Goal: Task Accomplishment & Management: Complete application form

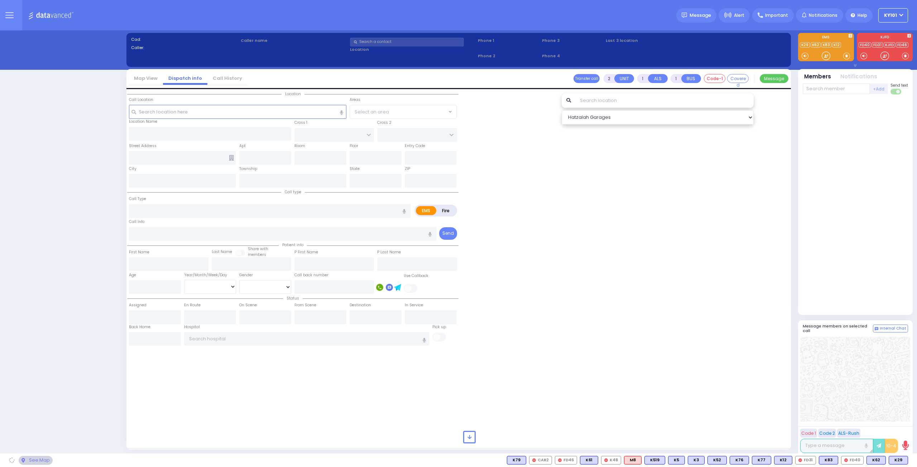
select select "14"
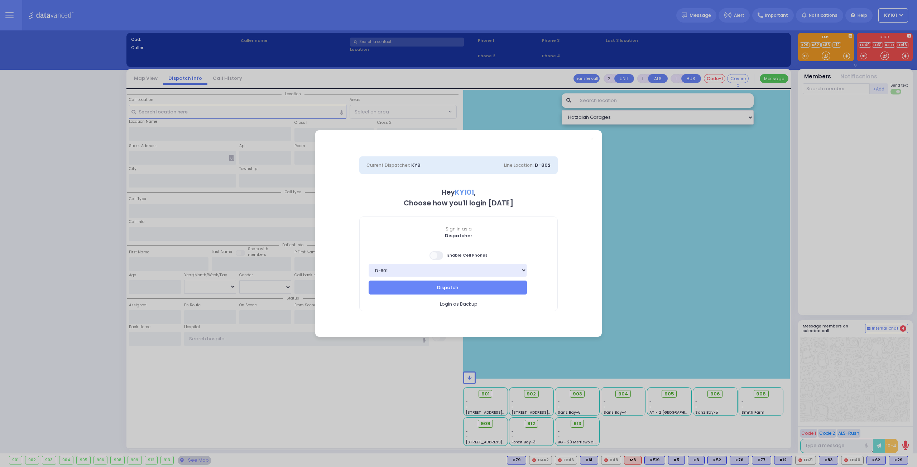
click at [442, 252] on span at bounding box center [436, 255] width 14 height 9
click at [72, 251] on input "checkbox" at bounding box center [72, 251] width 0 height 0
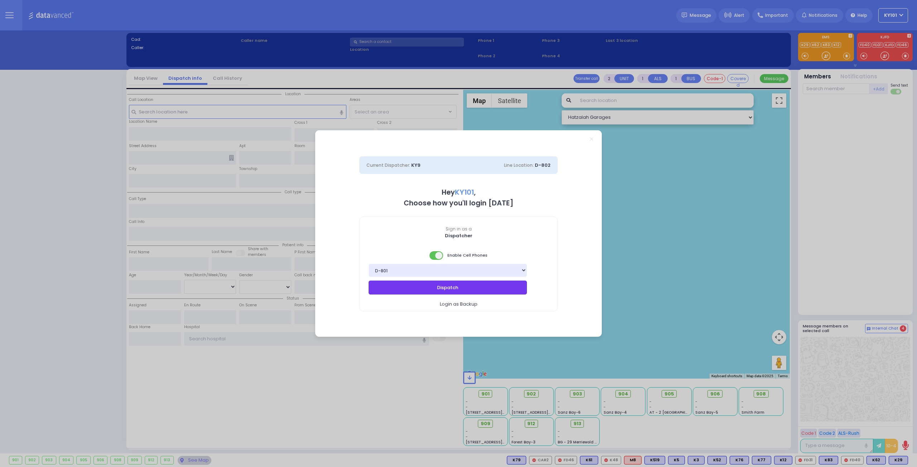
click at [455, 285] on button "Dispatch" at bounding box center [448, 288] width 158 height 14
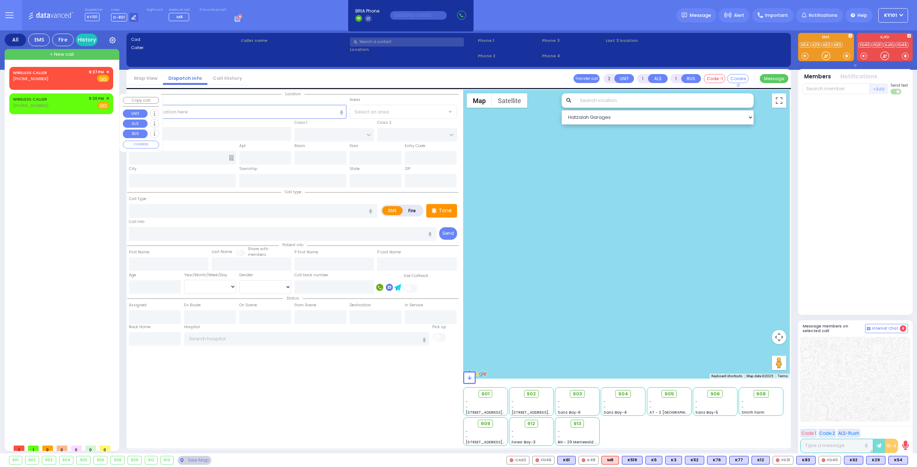
click at [109, 97] on span "✕" at bounding box center [107, 99] width 3 height 6
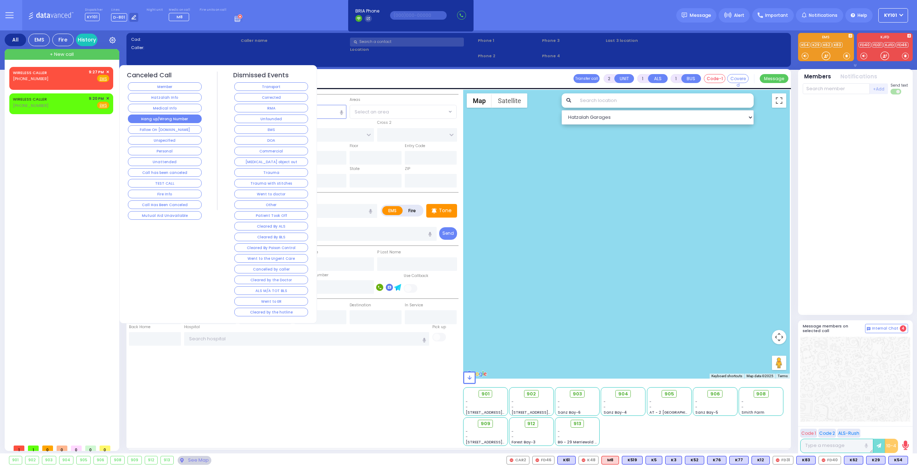
click at [150, 115] on button "Hang up/Wrong Number" at bounding box center [165, 119] width 74 height 9
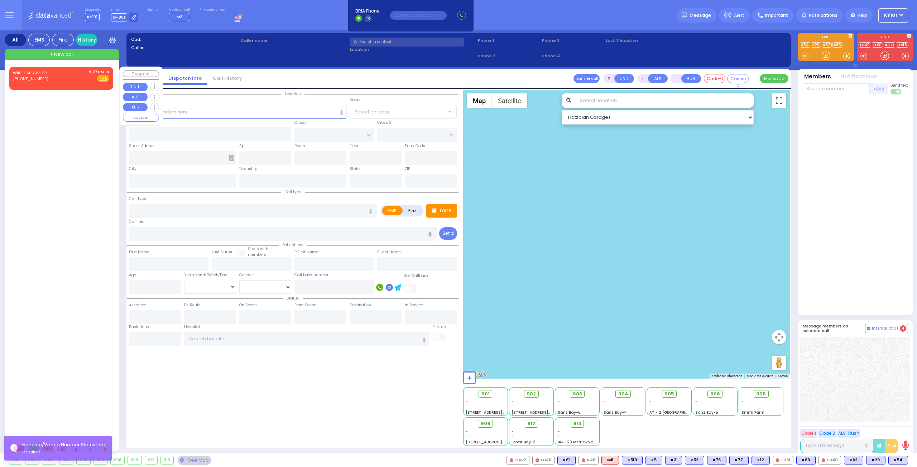
click at [108, 71] on span "✕" at bounding box center [107, 72] width 3 height 6
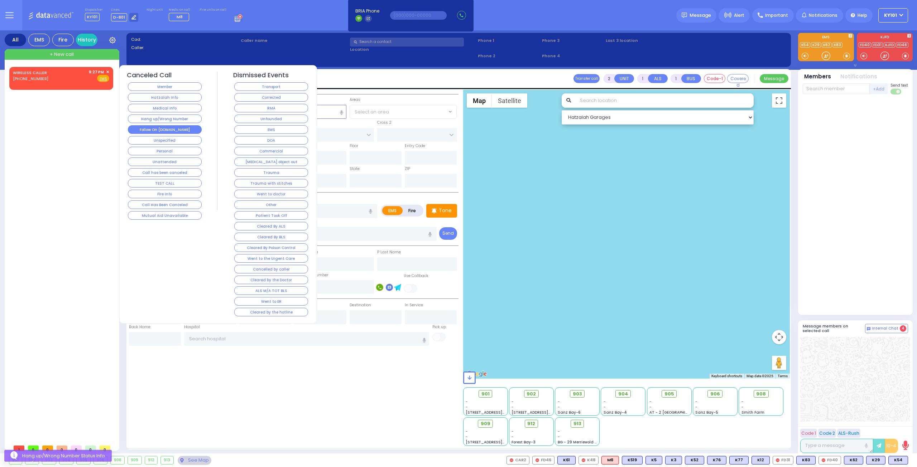
click at [184, 125] on button "Follow On [DOMAIN_NAME]" at bounding box center [165, 129] width 74 height 9
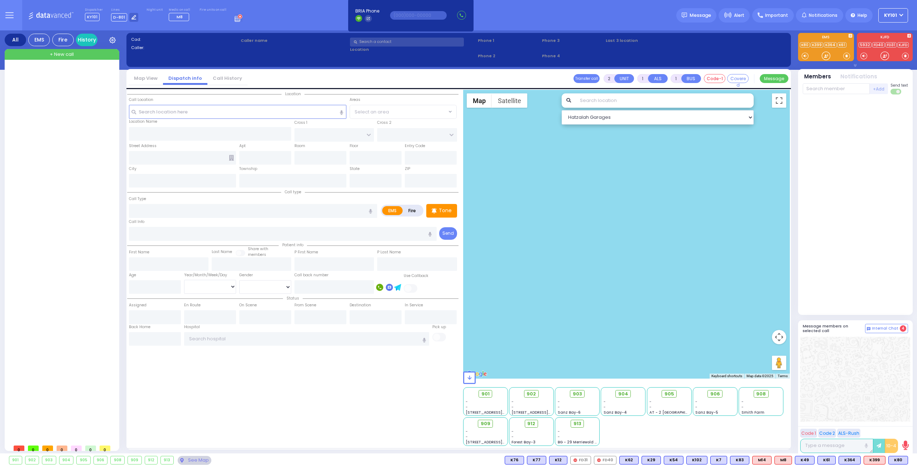
click at [69, 56] on span "+ New call" at bounding box center [62, 54] width 24 height 7
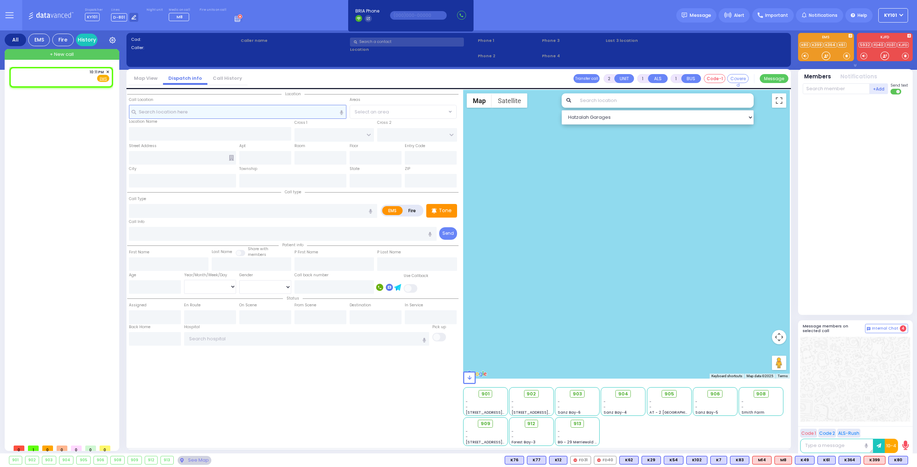
select select
radio input "true"
select select
type input "22:11"
select select "Hatzalah Garages"
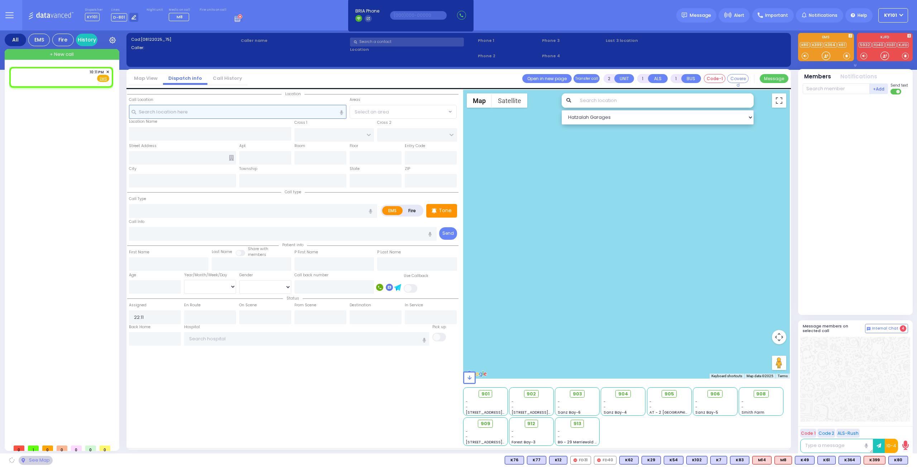
select select
radio input "true"
select select
select select "Hatzalah Garages"
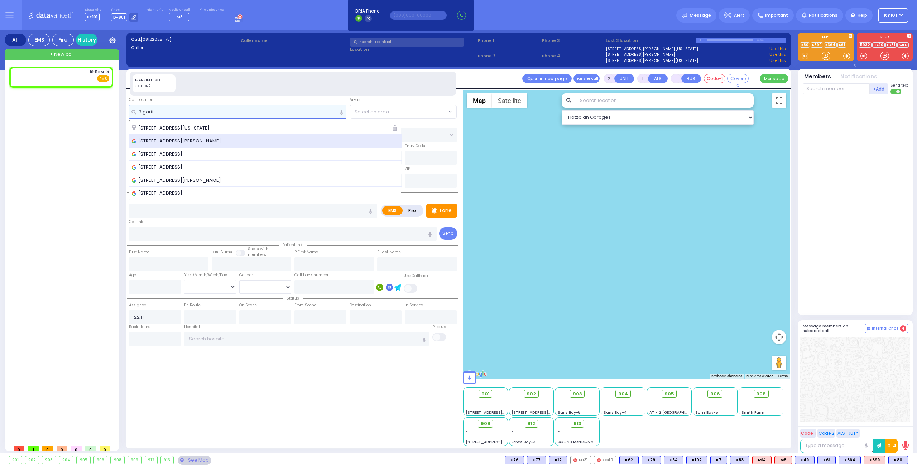
type input "3 garfi"
click at [218, 138] on span "[STREET_ADDRESS][PERSON_NAME]" at bounding box center [178, 141] width 92 height 7
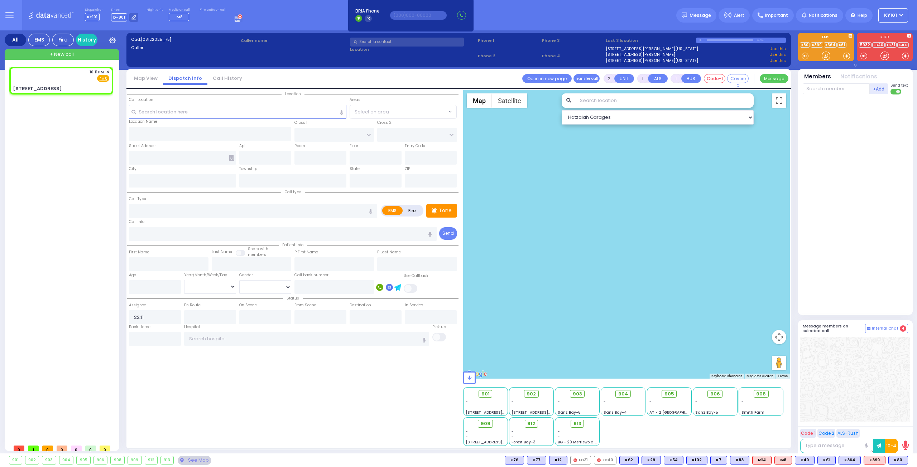
select select
radio input "true"
select select
select select "Hatzalah Garages"
type input "EAHAL COURT"
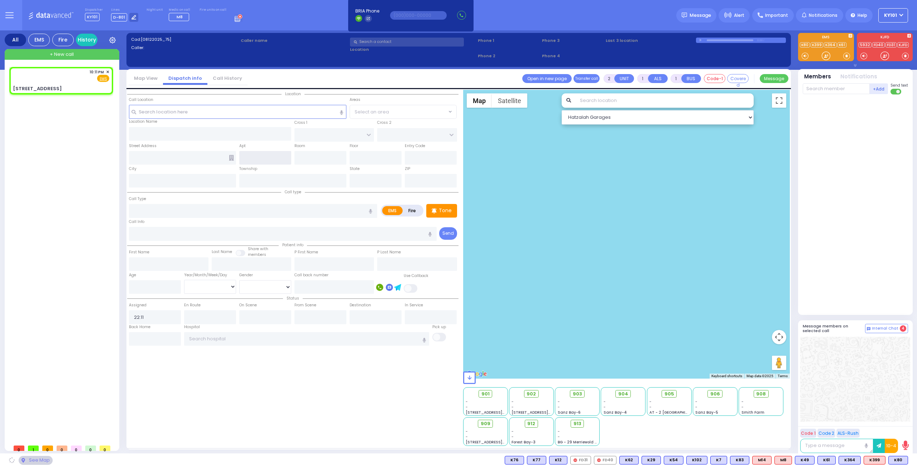
type input "[PERSON_NAME] DR"
type input "[STREET_ADDRESS]"
type input "[PERSON_NAME]"
type input "[US_STATE]"
type input "10950"
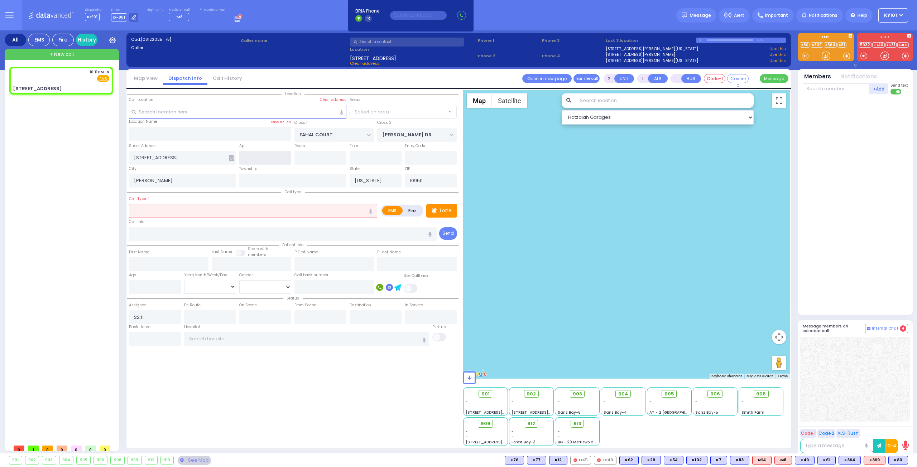
select select "SECTION 1"
click at [221, 211] on input "text" at bounding box center [253, 211] width 248 height 14
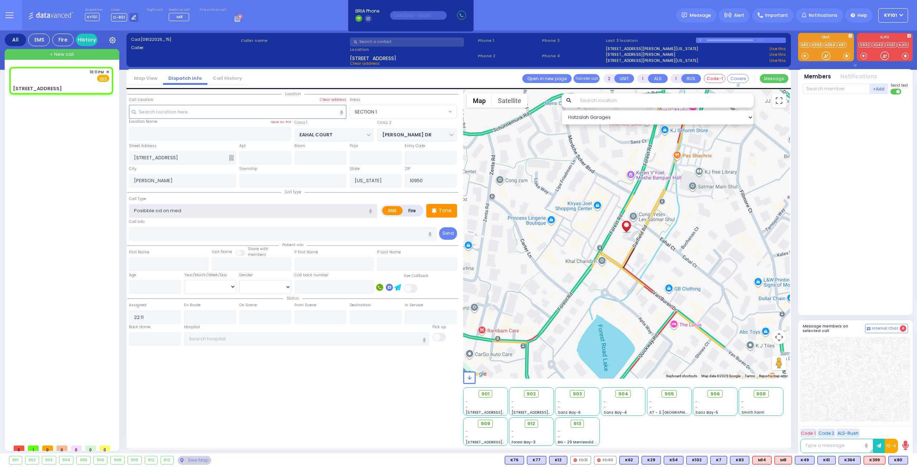
type input "Posibble od on meds"
select select
radio input "true"
select select
select select "Hatzalah Garages"
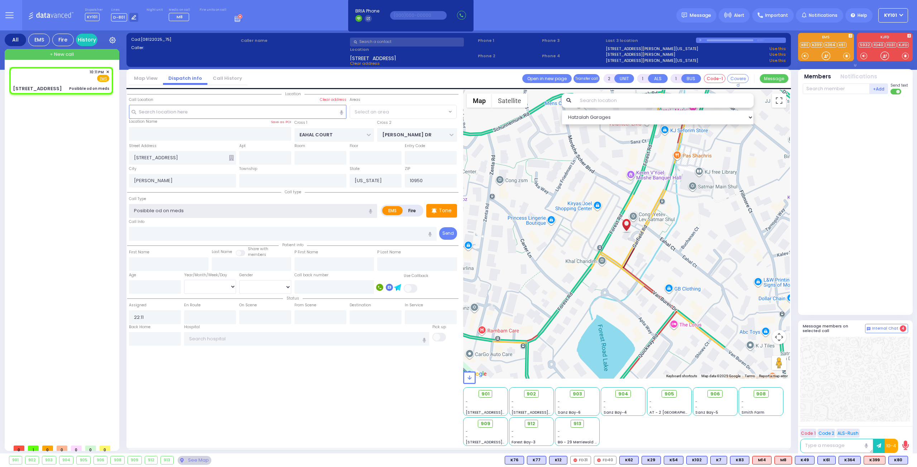
type input "Possible od on meds"
select select "SECTION 1"
type input "Possible od on meds"
click at [825, 89] on input "text" at bounding box center [836, 88] width 67 height 11
select select
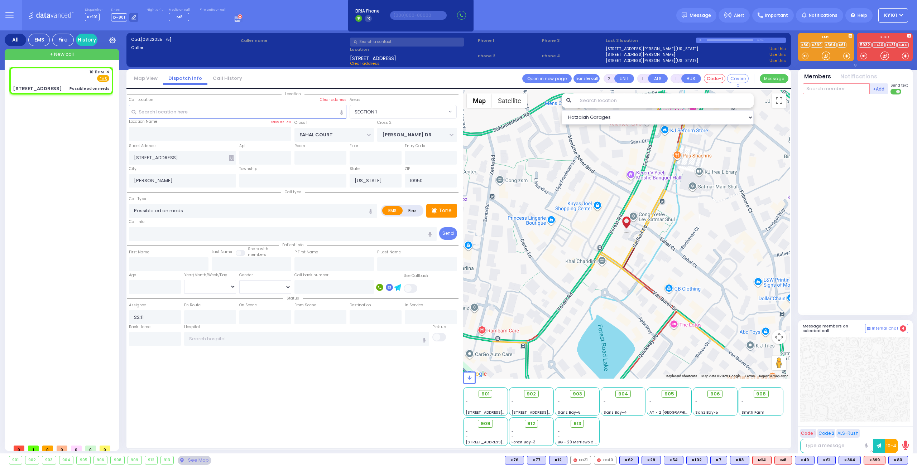
radio input "true"
select select
select select "Hatzalah Garages"
type input "30"
select select "SECTION 1"
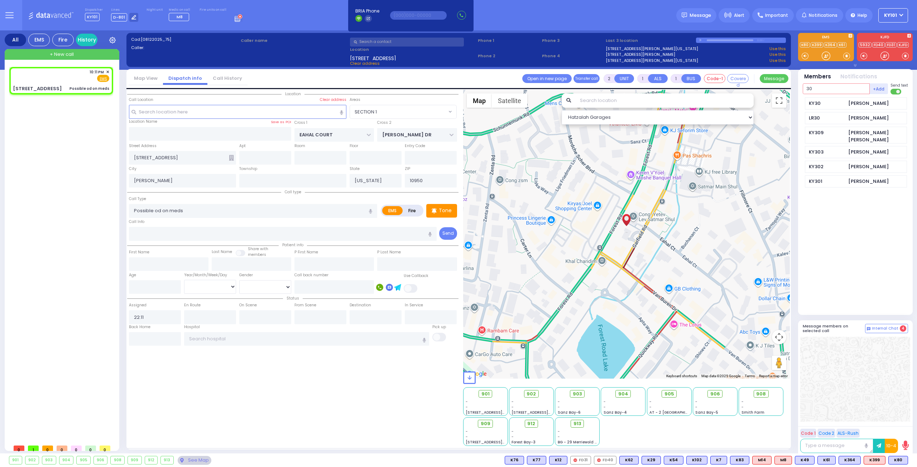
type input "30"
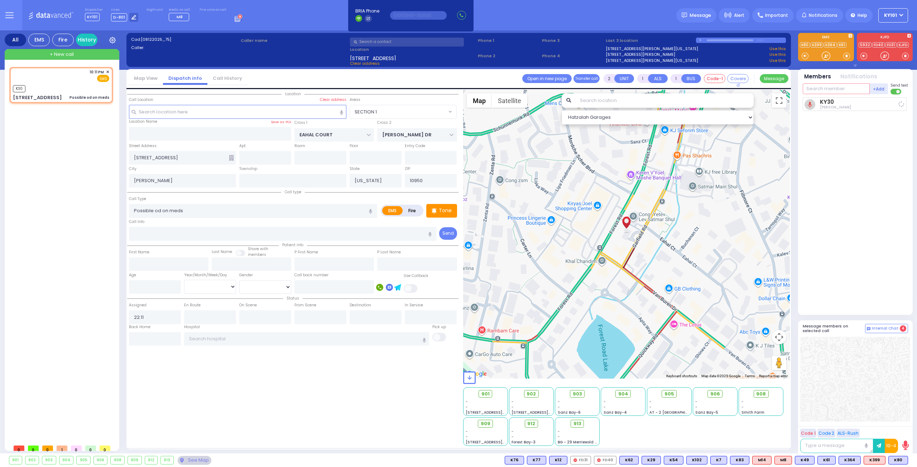
select select
radio input "true"
select select
type input "22:12"
select select "Hatzalah Garages"
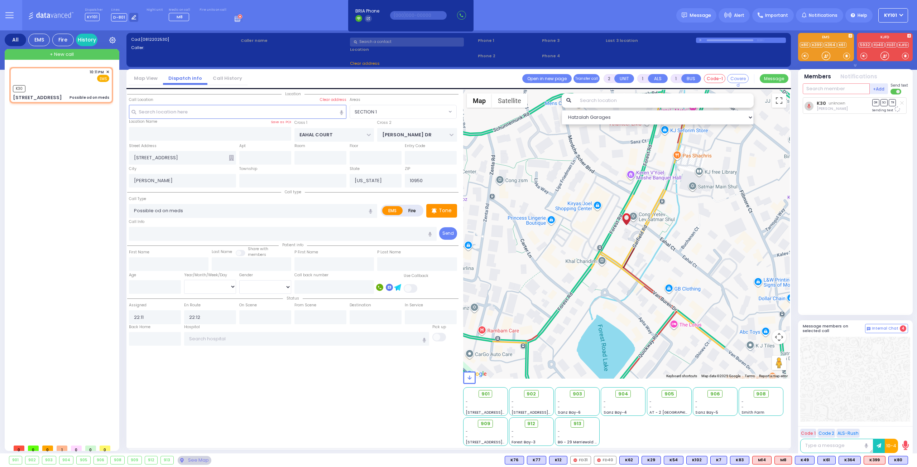
select select "SECTION 1"
click at [232, 158] on icon at bounding box center [231, 158] width 5 height 6
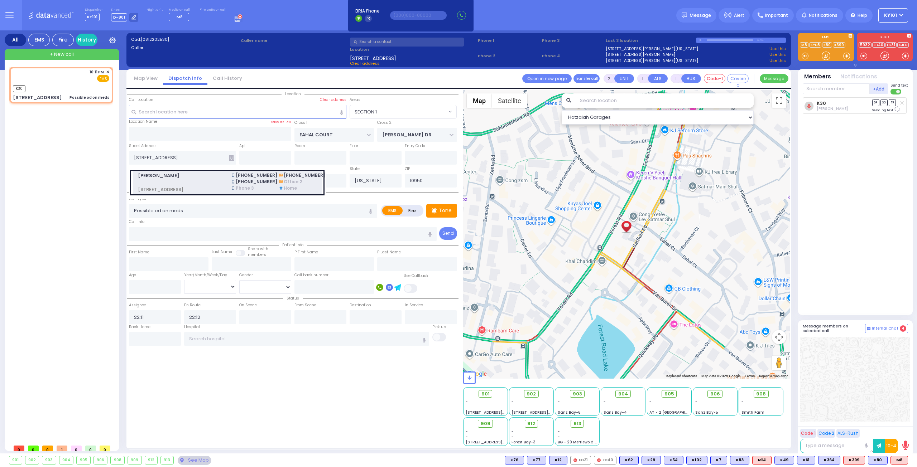
click at [212, 179] on span at bounding box center [181, 182] width 86 height 7
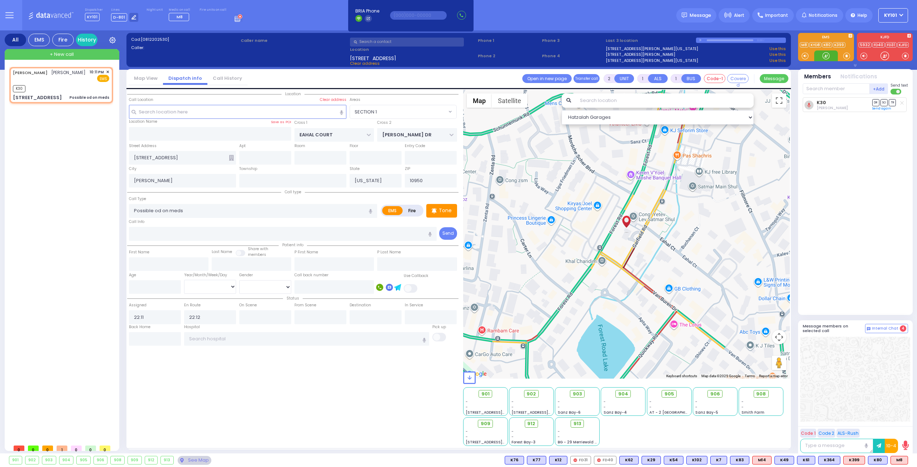
select select
radio input "true"
type input "ISRAEL"
type input "[PERSON_NAME]"
select select
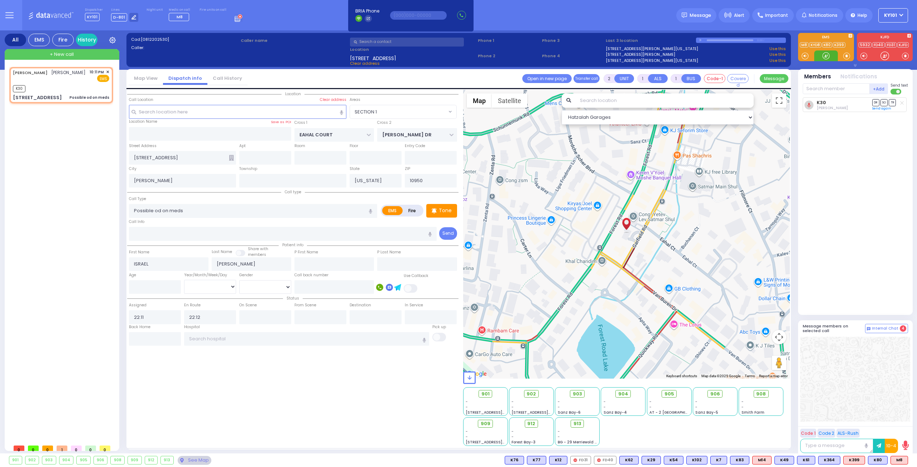
select select "Hatzalah Garages"
type input "[STREET_ADDRESS]"
type input "201"
type input "Monroe"
select select "SECTION 1"
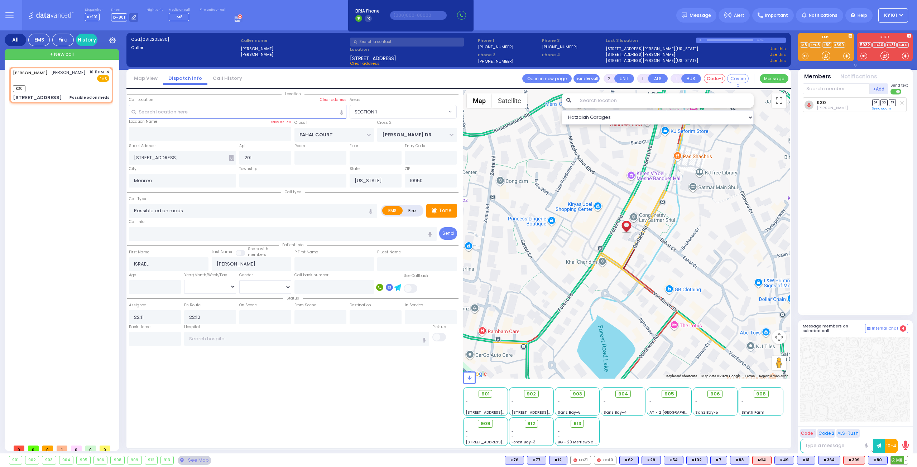
click at [895, 459] on circle at bounding box center [892, 460] width 3 height 3
select select
radio input "true"
select select
select select "Hatzalah Garages"
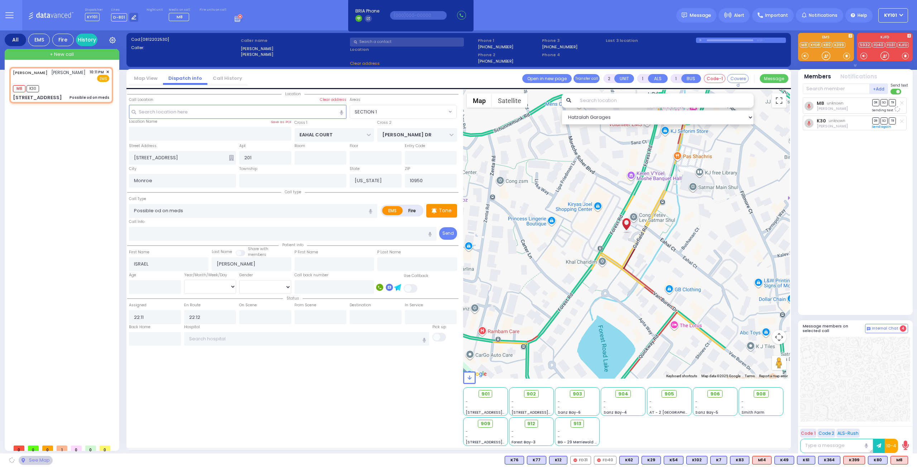
select select "SECTION 1"
click at [64, 53] on span "+ New call" at bounding box center [62, 54] width 24 height 7
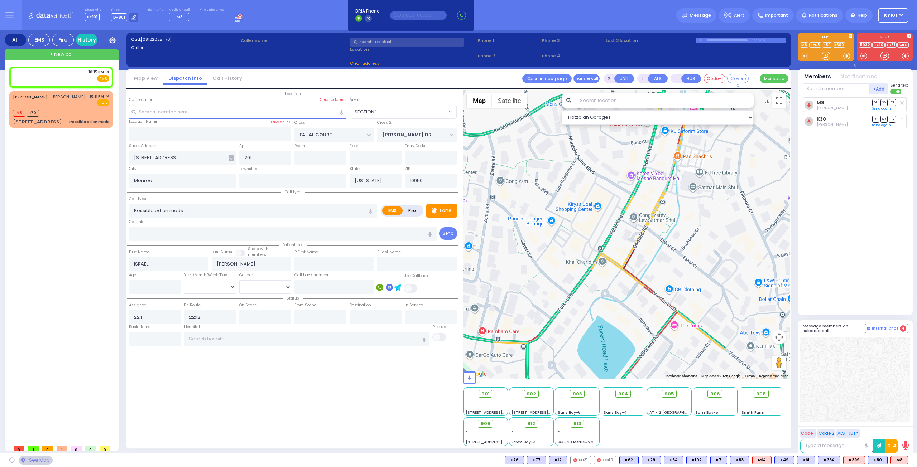
select select
radio input "true"
select select
type input "22:15"
select select "Hatzalah Garages"
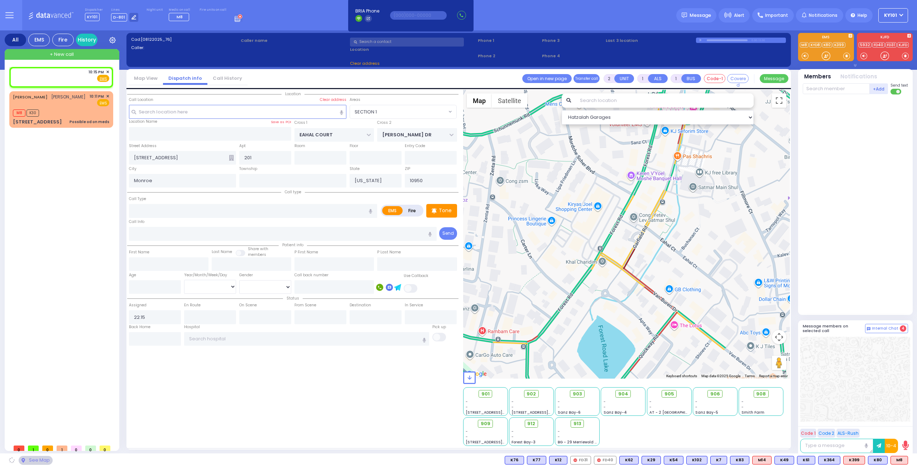
select select
radio input "true"
select select
select select "Hatzalah Garages"
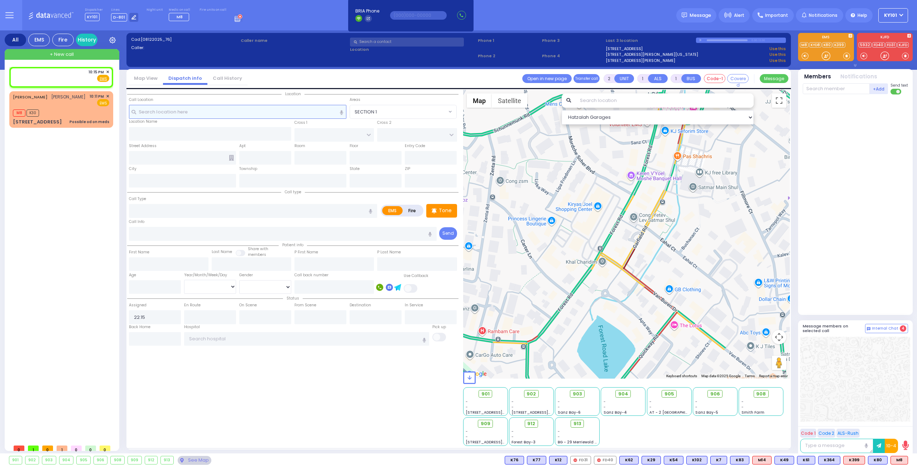
click at [191, 109] on input "text" at bounding box center [238, 112] width 218 height 14
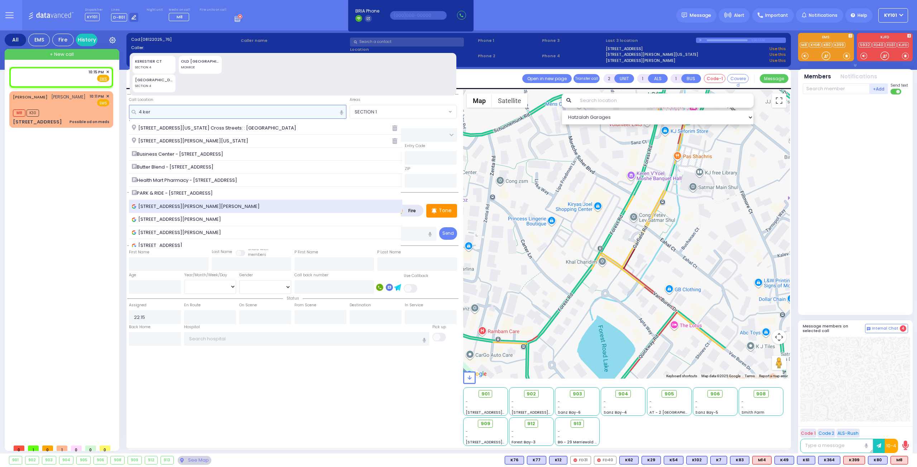
type input "4 ker"
click at [201, 201] on div "[STREET_ADDRESS][PERSON_NAME][PERSON_NAME]" at bounding box center [266, 206] width 274 height 13
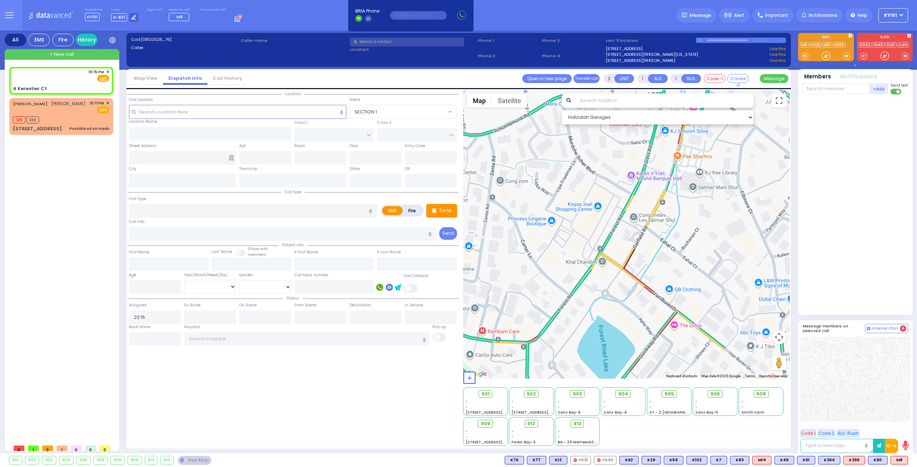
select select
radio input "true"
select select
select select "Hatzalah Garages"
type input "GETZIL BERGER BLVD"
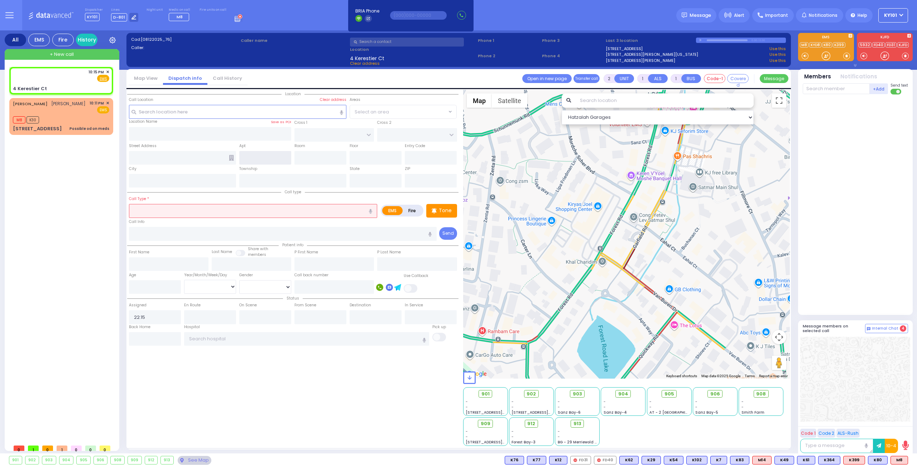
type input "KAHAN DR"
type input "4 Kerestier Ct"
type input "[PERSON_NAME]"
type input "[US_STATE]"
type input "10950"
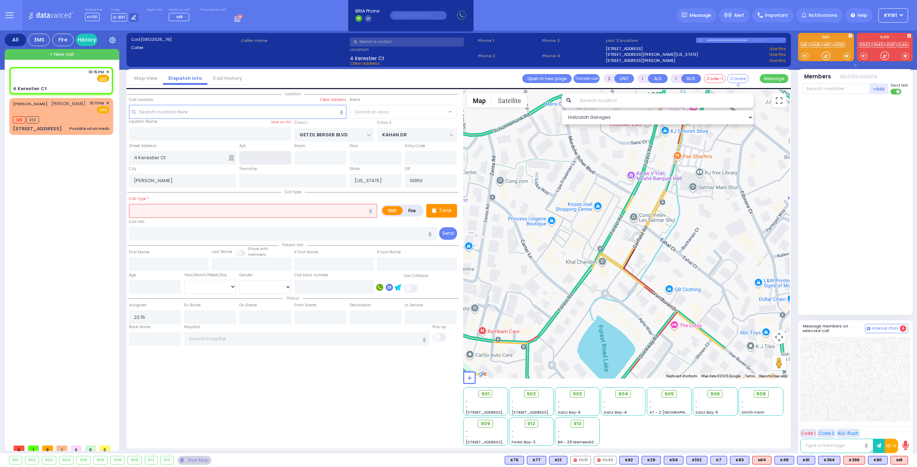
select select "SECTION 4"
click at [233, 158] on icon at bounding box center [231, 158] width 5 height 6
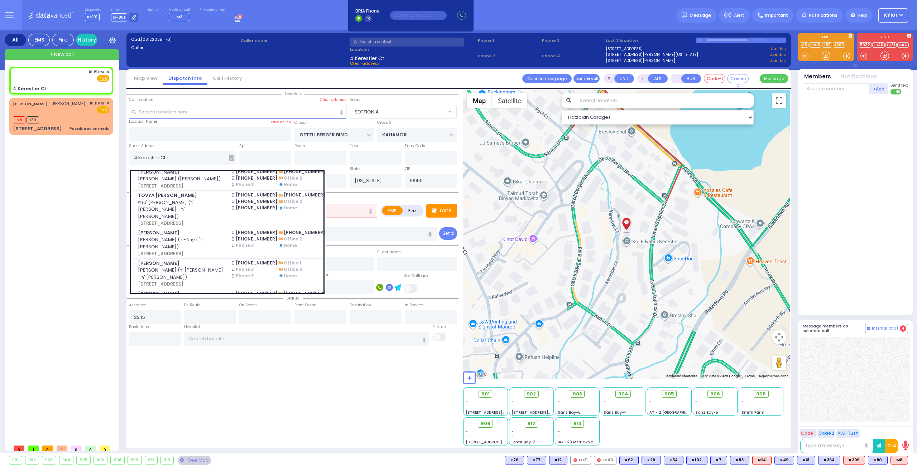
scroll to position [466, 0]
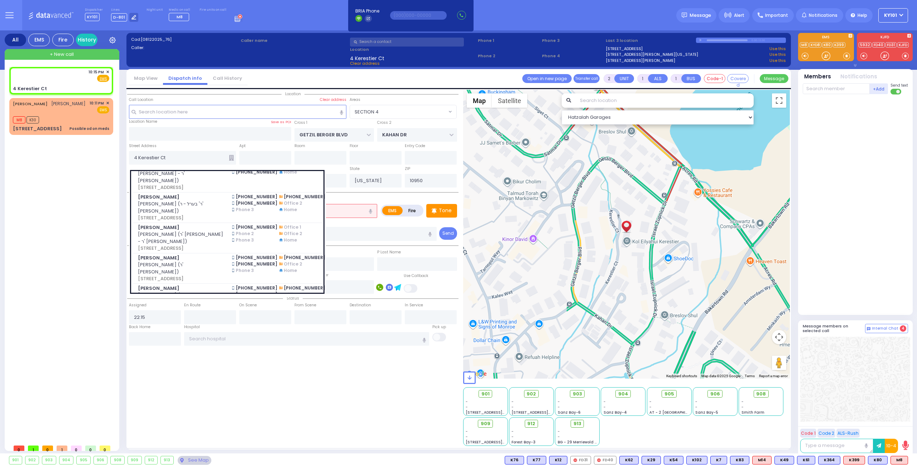
click at [192, 147] on span "[PERSON_NAME] ([PERSON_NAME])" at bounding box center [181, 143] width 86 height 7
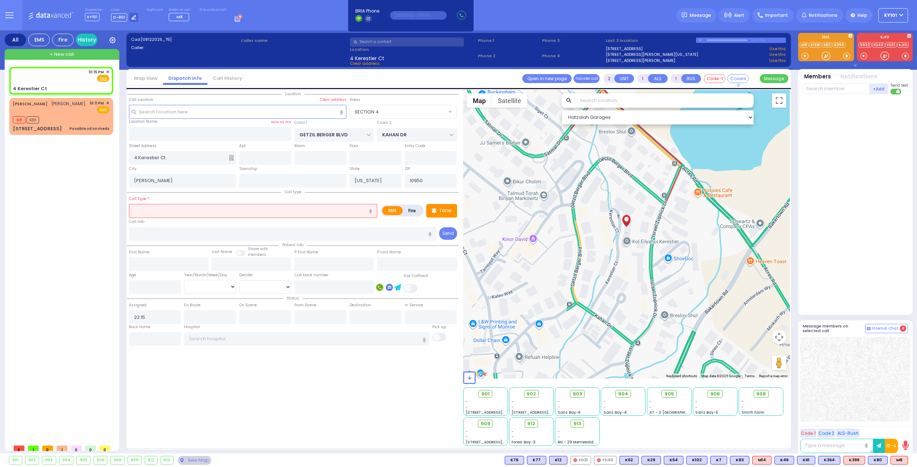
select select
radio input "true"
type input "[PERSON_NAME]"
type input "TEITELBAUM"
select select
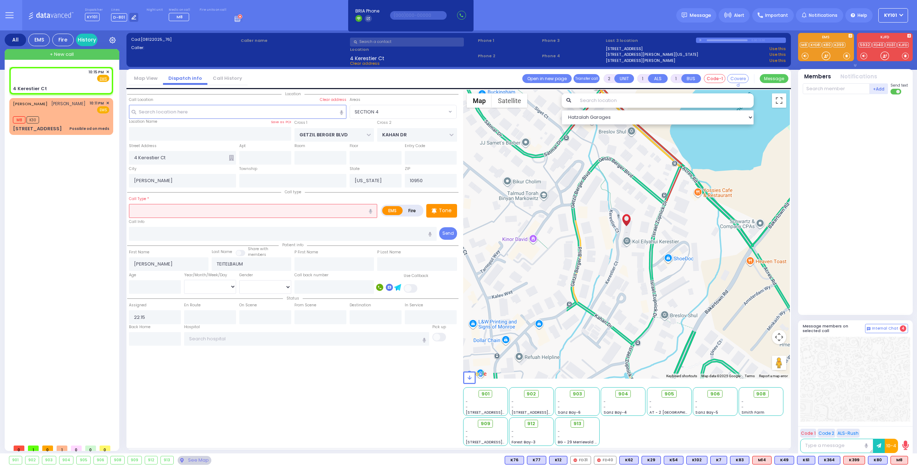
select select "Hatzalah Garages"
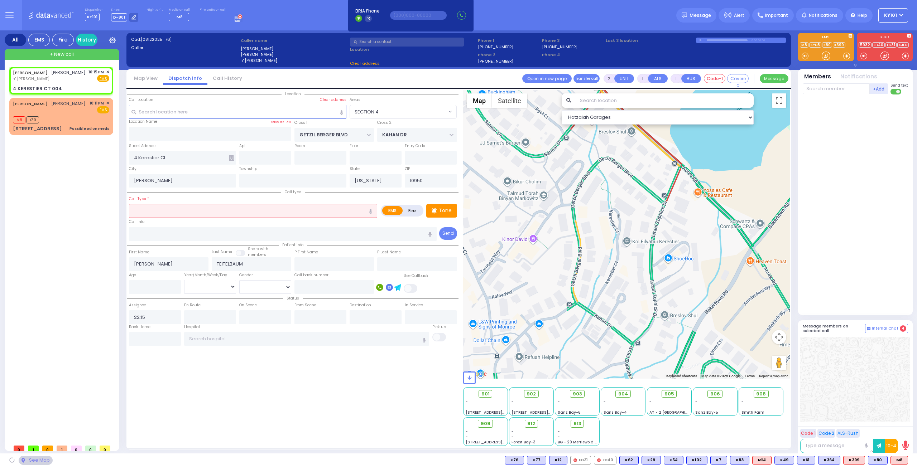
type input "4 KERESTIER CT"
type input "004"
select select "SECTION 4"
click at [182, 207] on input "text" at bounding box center [253, 211] width 248 height 14
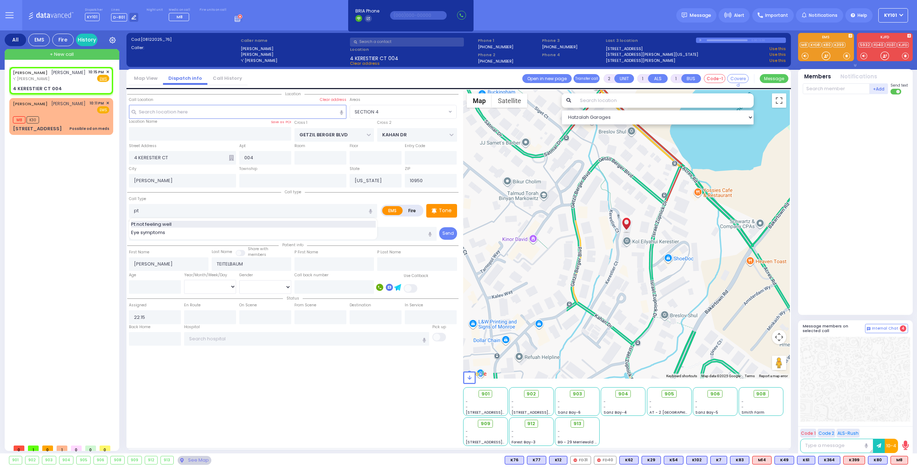
click at [178, 221] on div "Pt not feeling well" at bounding box center [253, 224] width 245 height 7
type input "Pt not feeling well"
type input "1"
type input "0"
click at [818, 88] on input "text" at bounding box center [836, 88] width 67 height 11
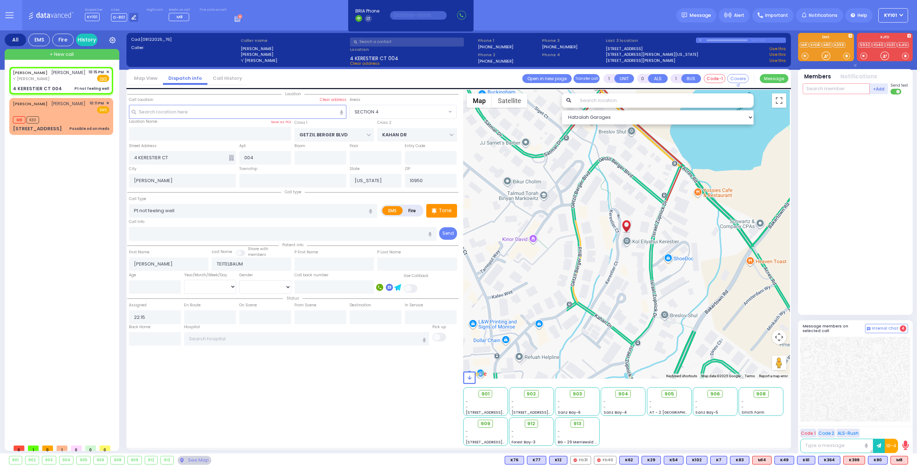
select select
radio input "true"
select select
select select "Hatzalah Garages"
select select "SECTION 4"
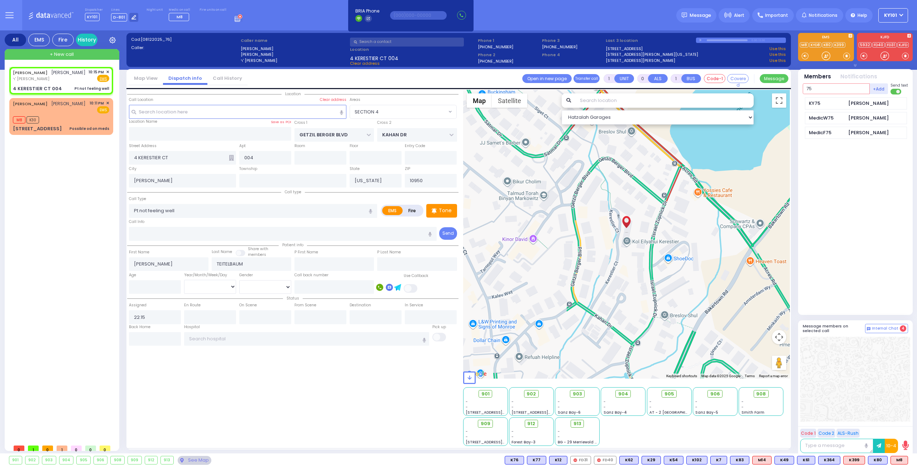
type input "75"
type input "79"
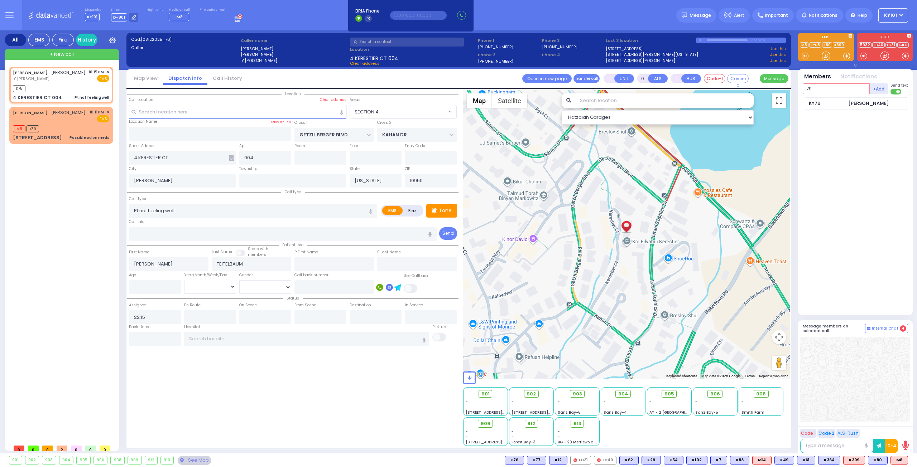
select select
radio input "true"
select select
type input "22:16"
type input "79"
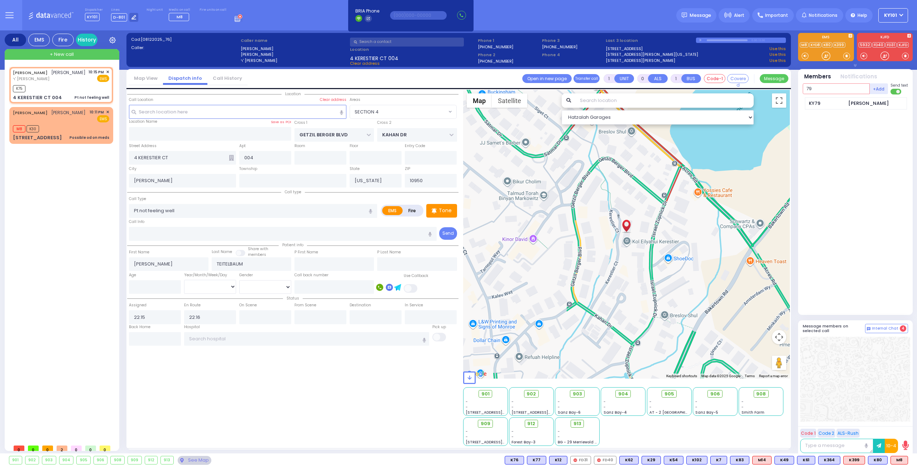
select select "Hatzalah Garages"
select select "SECTION 4"
type input "90"
select select
radio input "true"
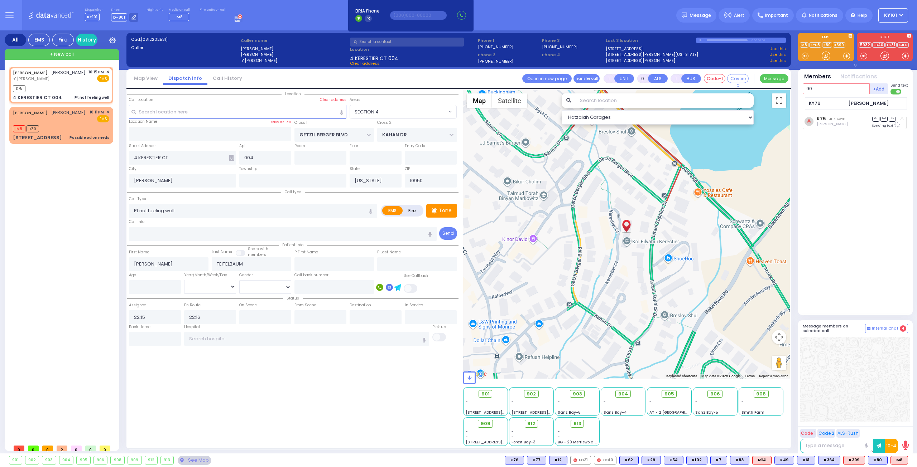
select select
select select "Hatzalah Garages"
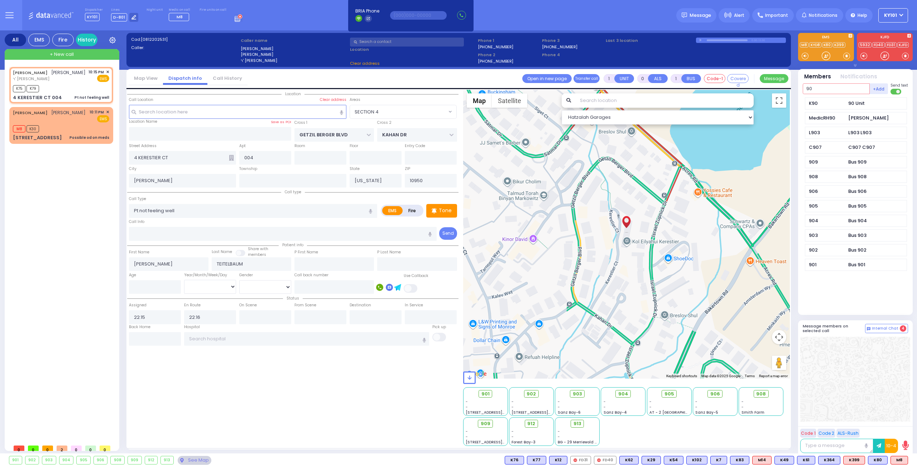
select select "SECTION 4"
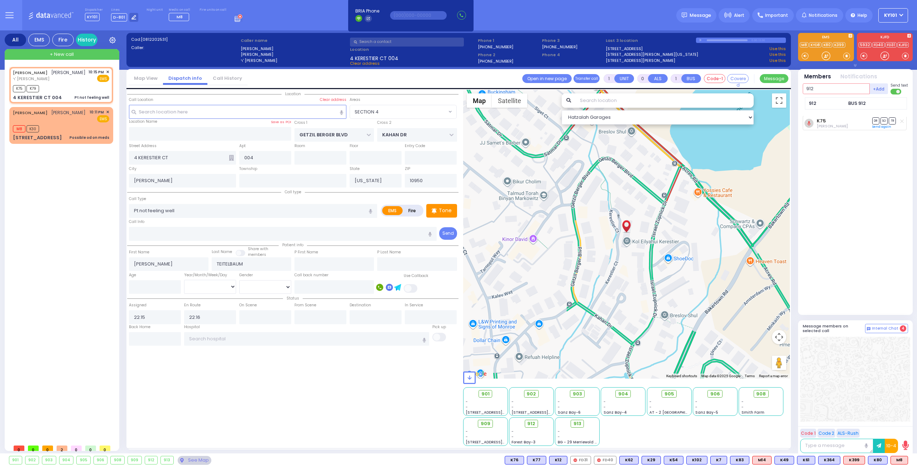
type input "912"
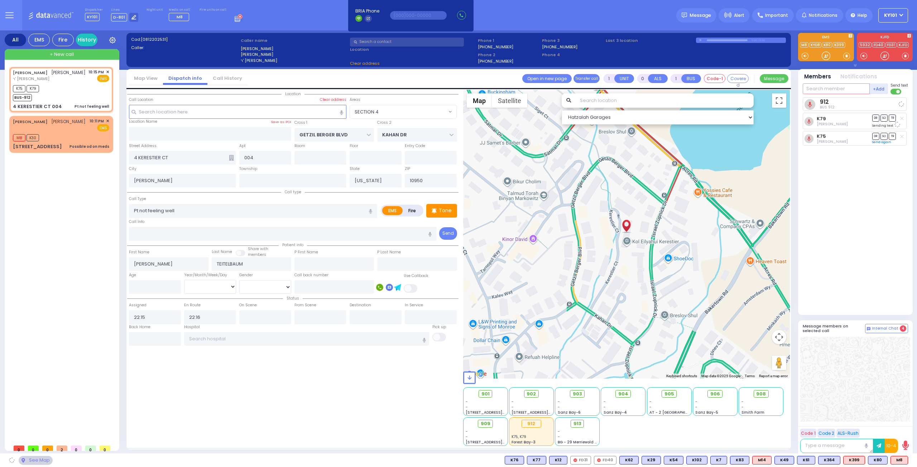
select select
radio input "true"
select select
select select "Hatzalah Garages"
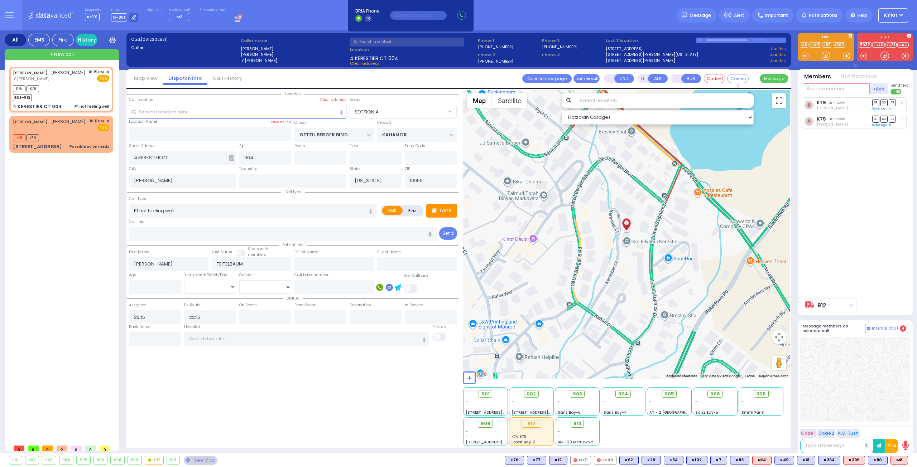
select select "SECTION 4"
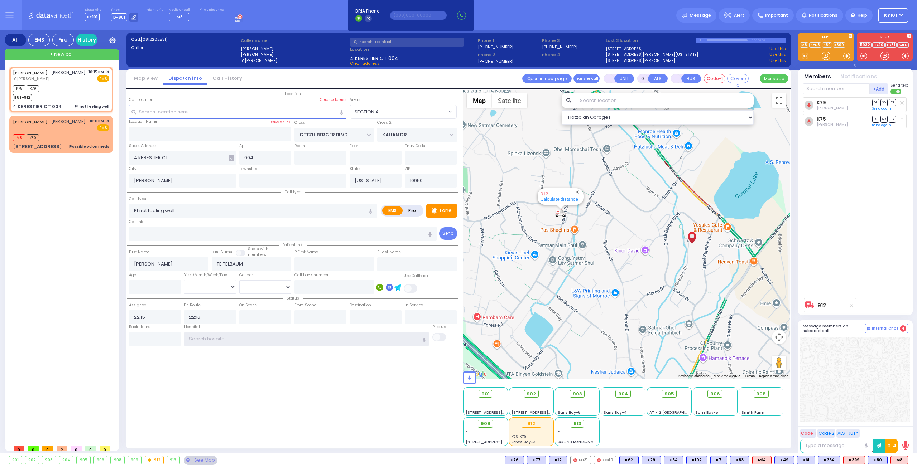
click at [233, 336] on input "text" at bounding box center [306, 339] width 245 height 14
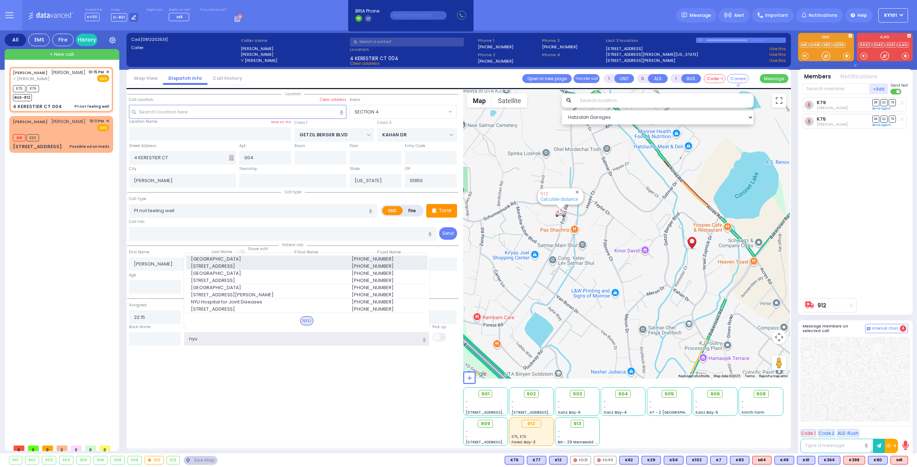
type input "nyu"
click at [274, 261] on span "[GEOGRAPHIC_DATA]" at bounding box center [267, 259] width 152 height 7
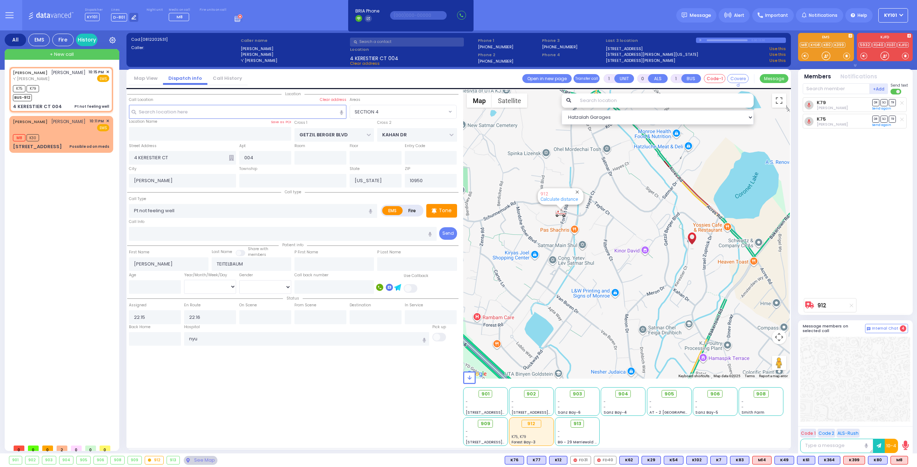
select select
radio input "true"
select select
type input "[GEOGRAPHIC_DATA]"
select select "Hatzalah Garages"
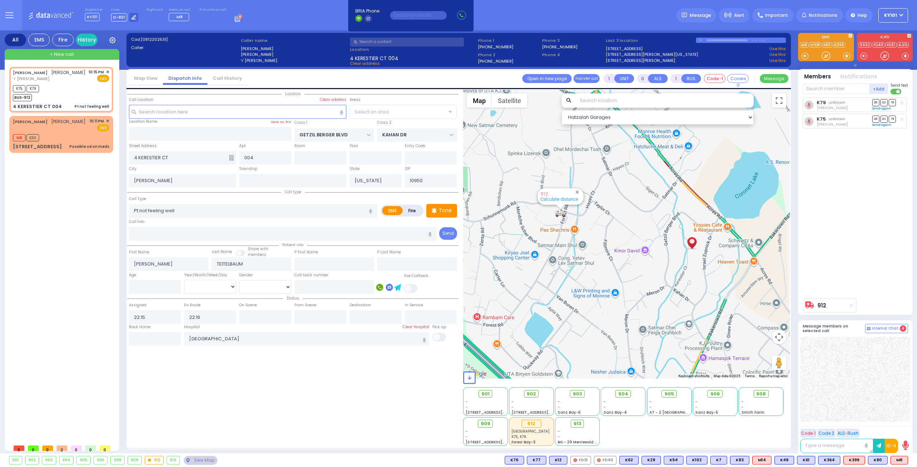
select select "SECTION 4"
click at [707, 14] on span "Message" at bounding box center [699, 15] width 21 height 7
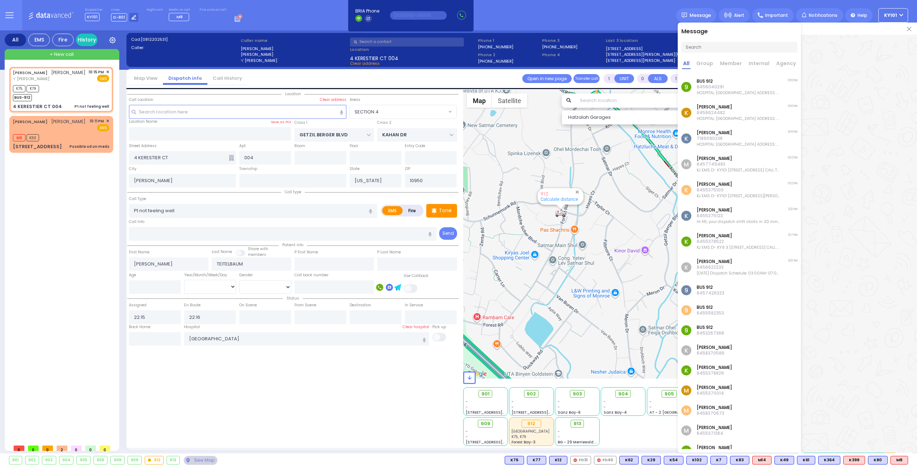
click at [908, 30] on img at bounding box center [909, 29] width 4 height 4
